Goal: Entertainment & Leisure: Consume media (video, audio)

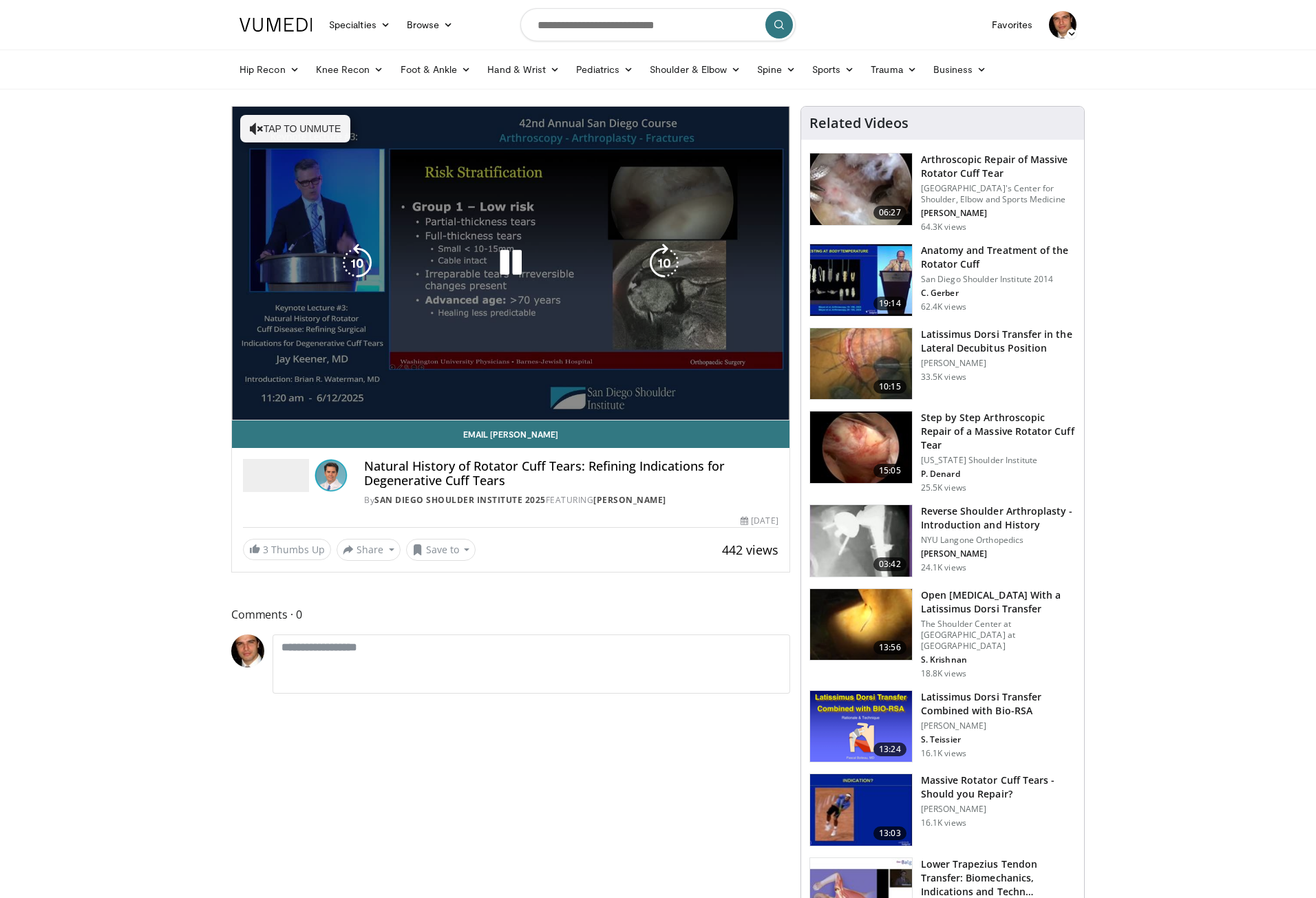
click at [626, 353] on div "10 seconds Tap to unmute" at bounding box center [510, 263] width 557 height 313
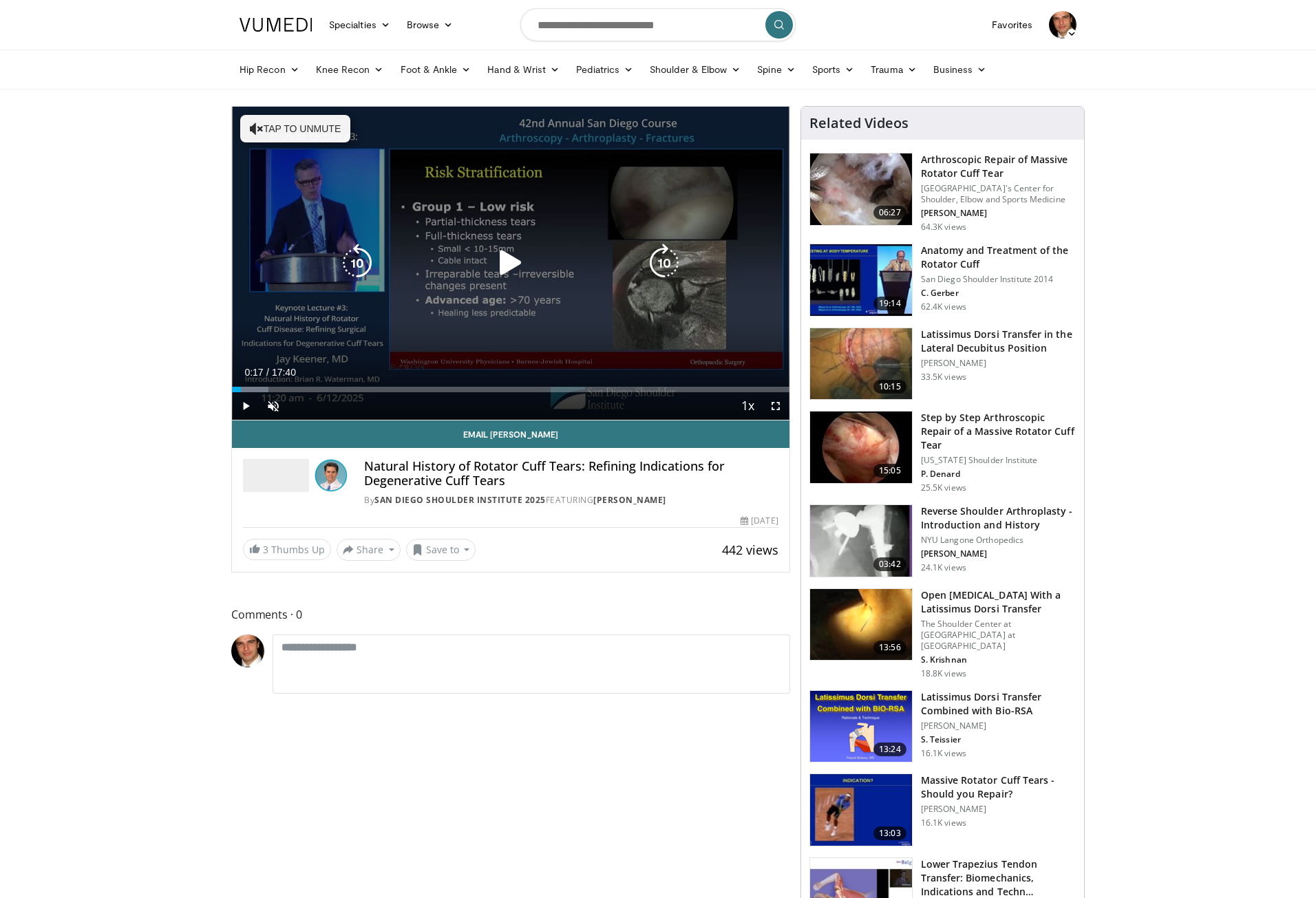
click at [483, 246] on div "10 seconds Tap to unmute" at bounding box center [510, 263] width 557 height 313
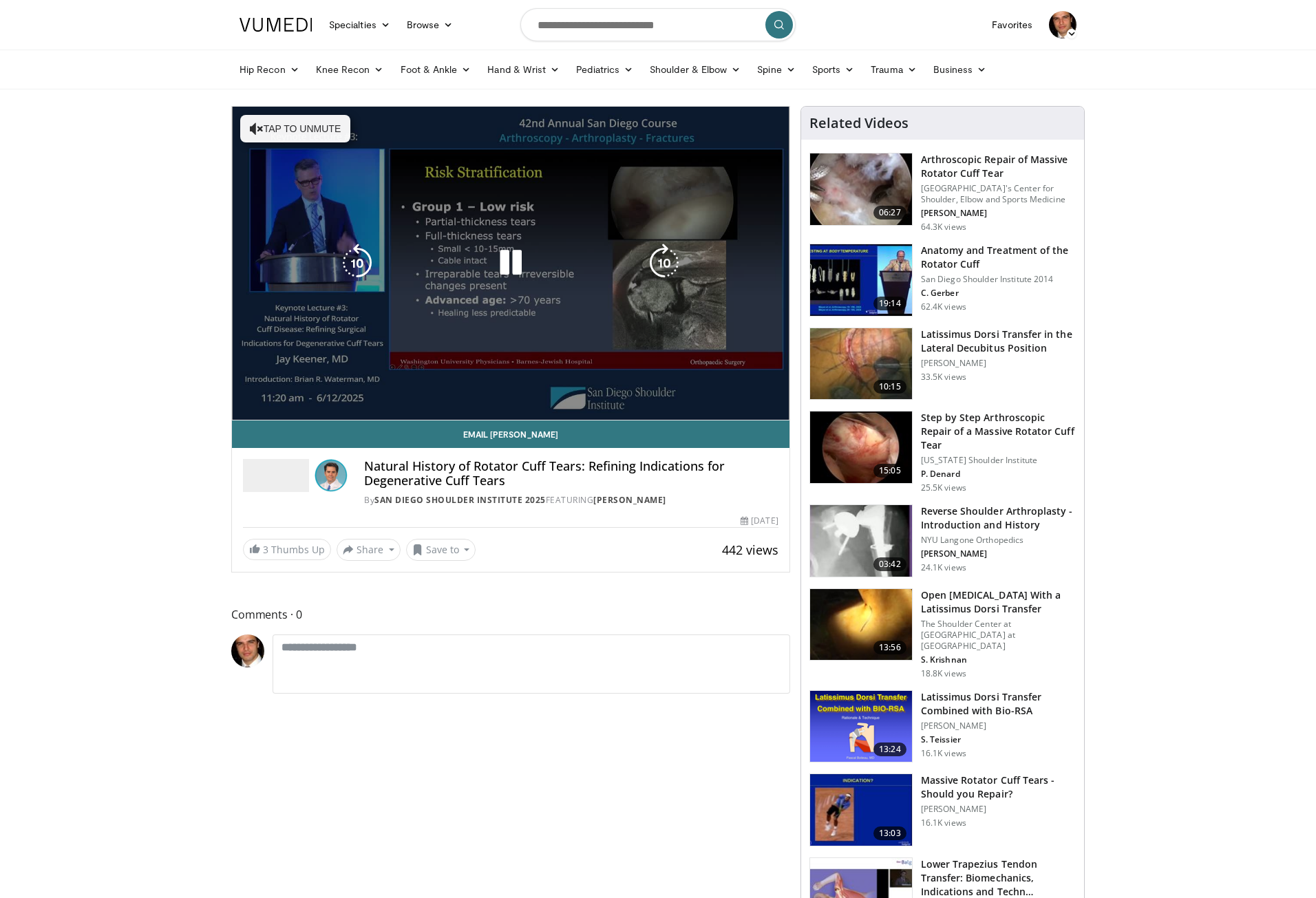
click at [308, 133] on button "Tap to unmute" at bounding box center [296, 128] width 110 height 28
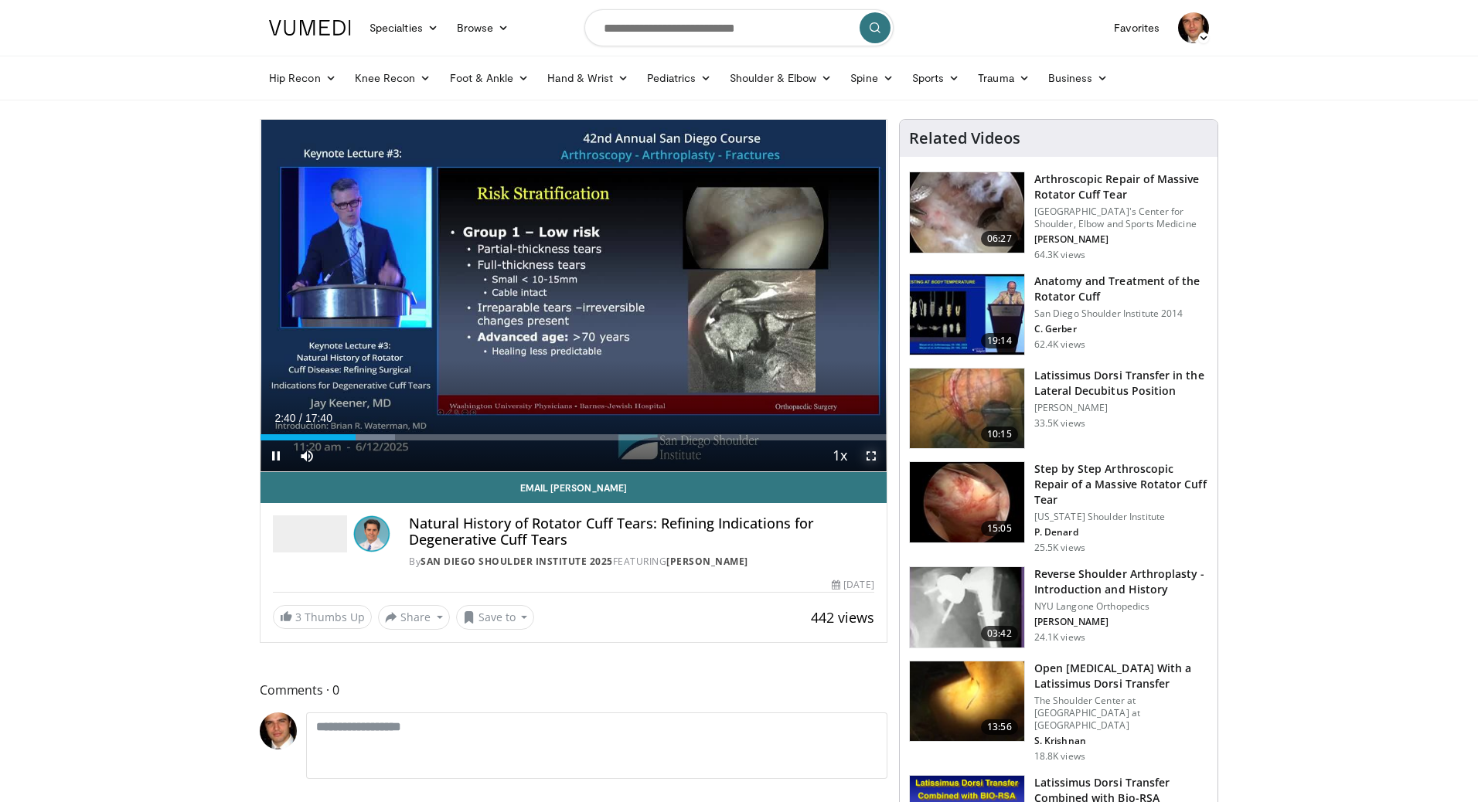
click at [865, 458] on span "Video Player" at bounding box center [871, 456] width 31 height 31
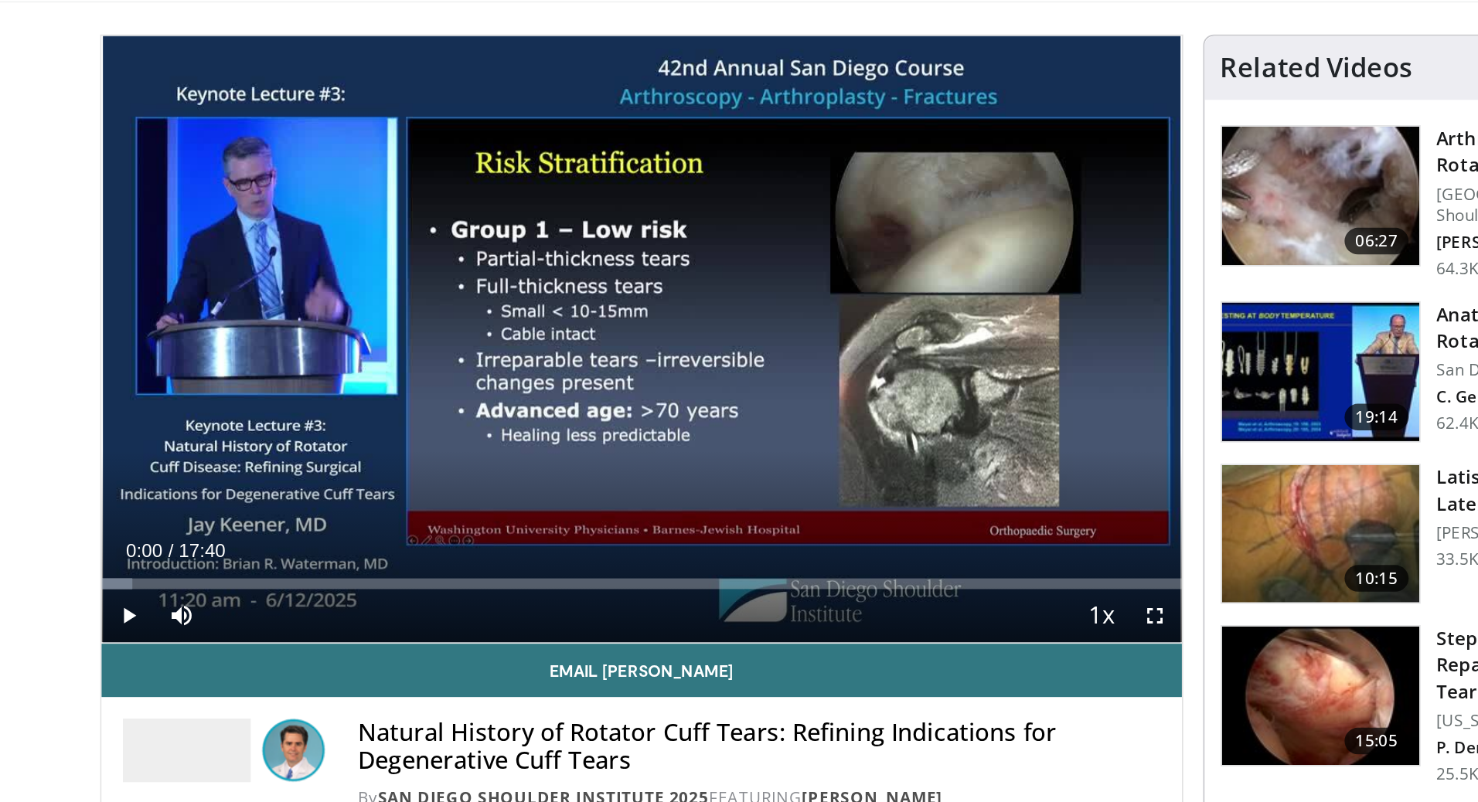
drag, startPoint x: 277, startPoint y: 437, endPoint x: 259, endPoint y: 437, distance: 18.6
click at [260, 437] on div "**********" at bounding box center [574, 381] width 628 height 524
click at [275, 457] on span "Video Player" at bounding box center [275, 456] width 31 height 31
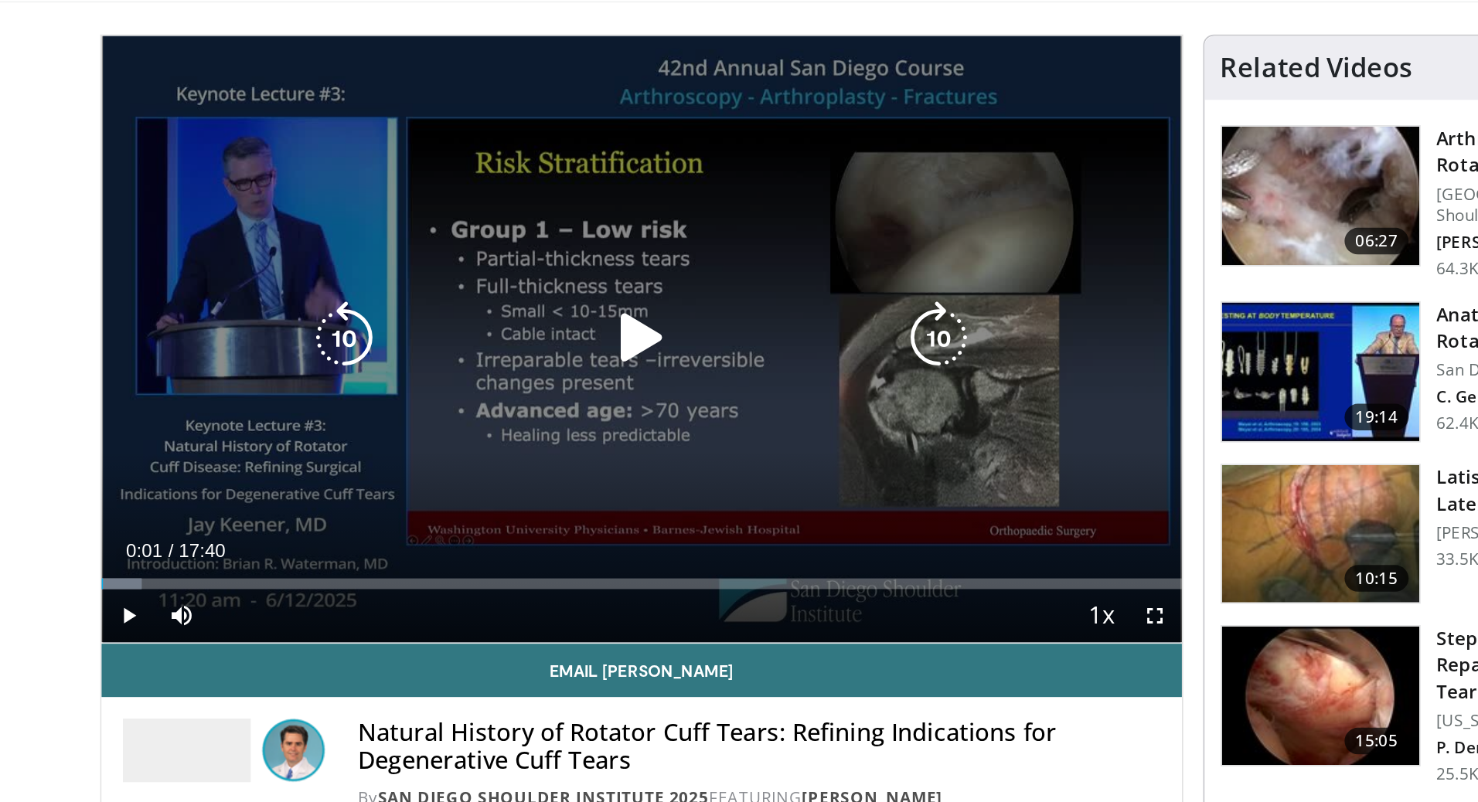
click at [569, 298] on icon "Video Player" at bounding box center [573, 295] width 43 height 43
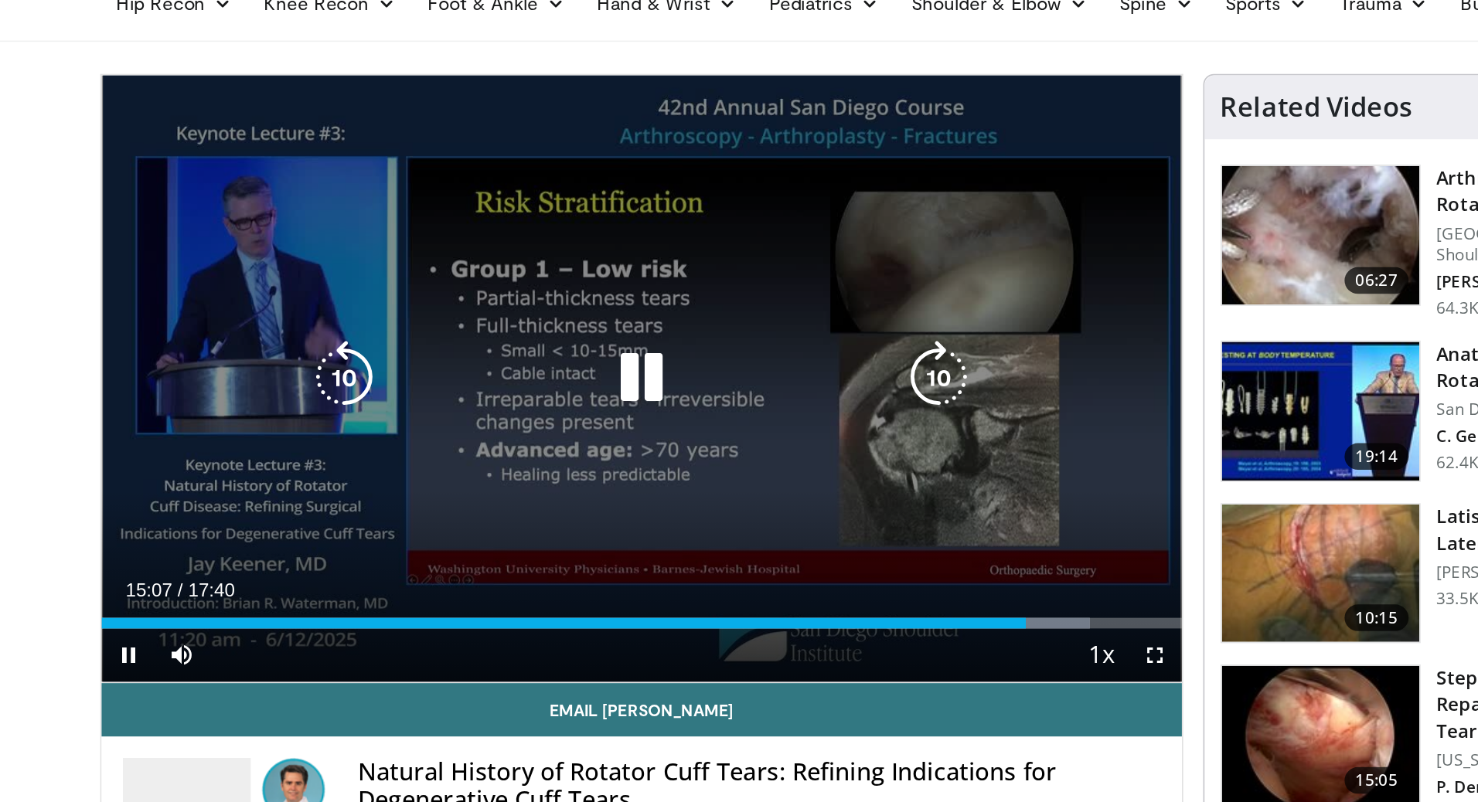
click at [557, 312] on icon "Video Player" at bounding box center [573, 295] width 43 height 43
